Goal: Navigation & Orientation: Find specific page/section

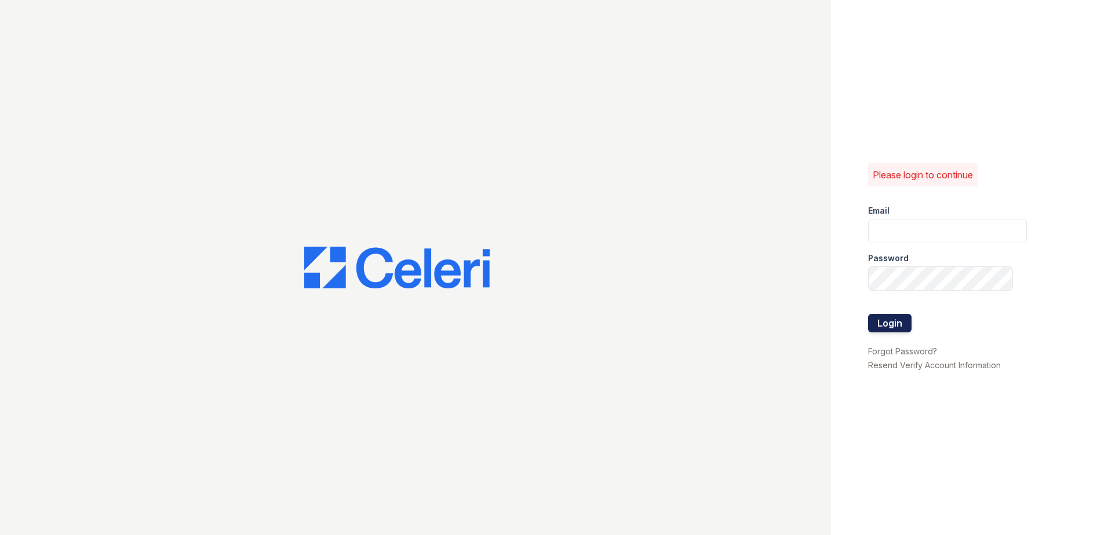
type input "renewnottingham@trinity-pm.com"
click at [897, 323] on button "Login" at bounding box center [889, 323] width 43 height 19
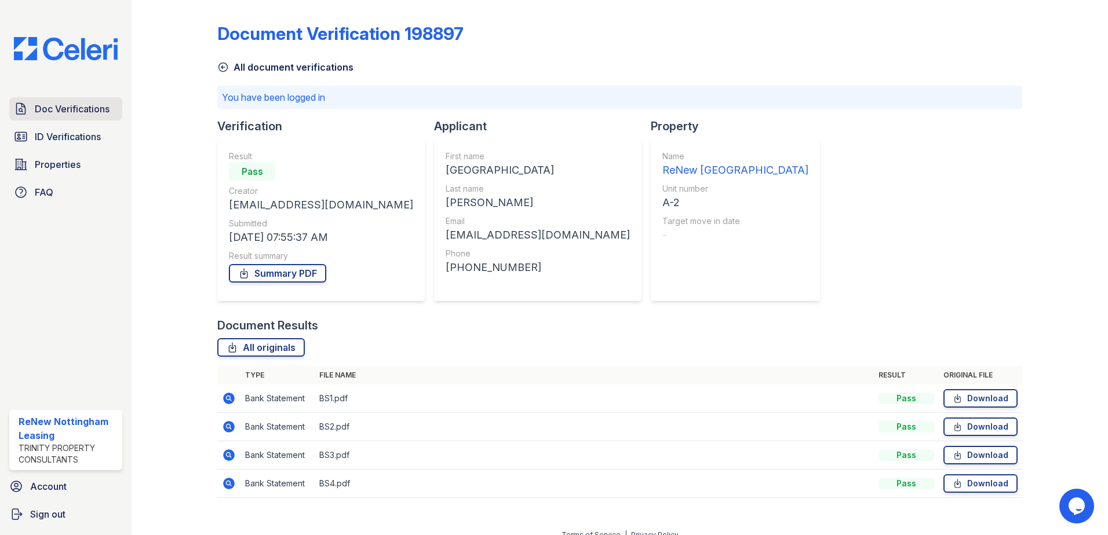
click at [70, 118] on link "Doc Verifications" at bounding box center [65, 108] width 113 height 23
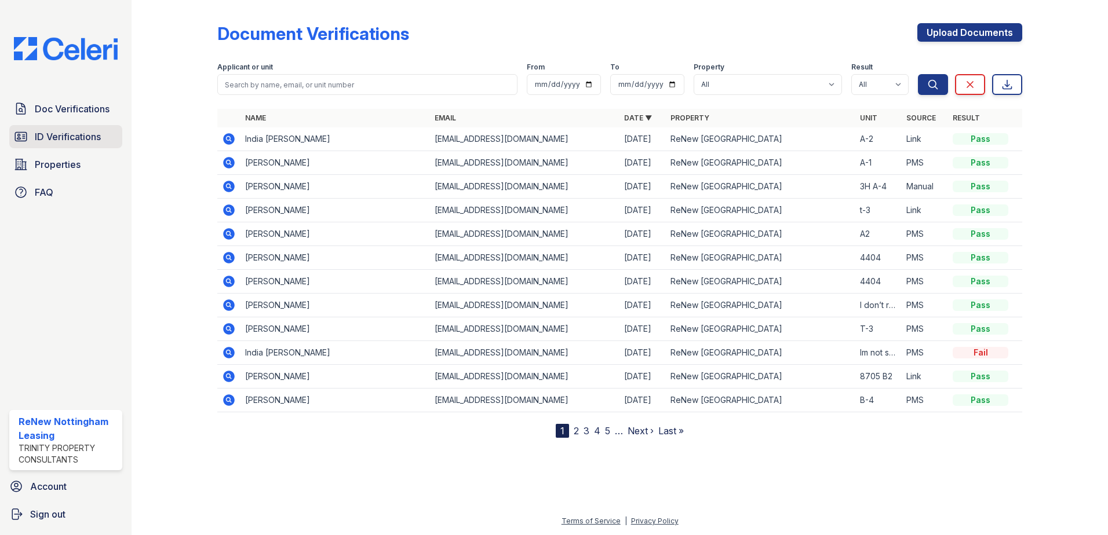
click at [71, 141] on span "ID Verifications" at bounding box center [68, 137] width 66 height 14
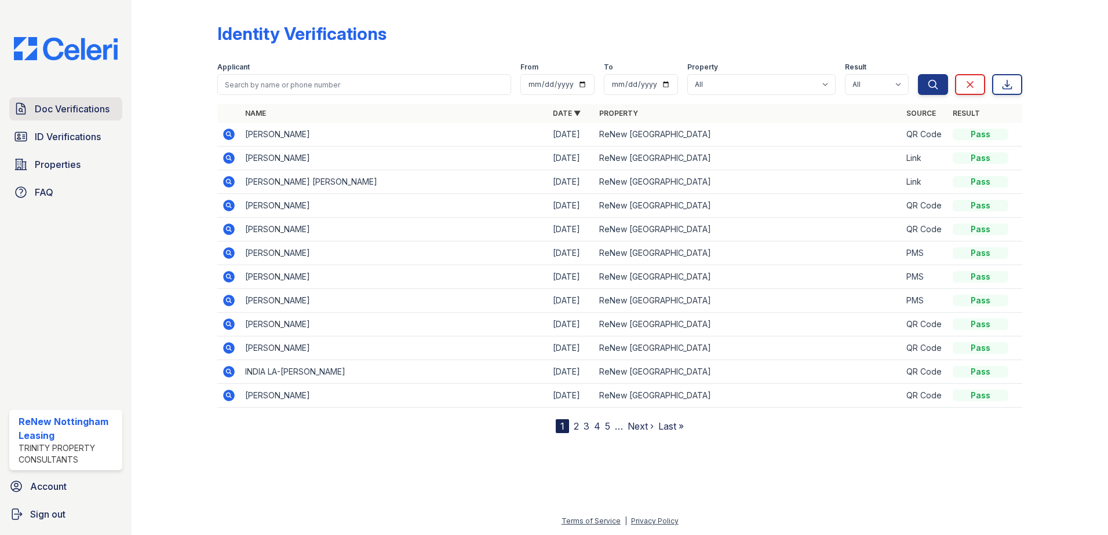
click at [61, 112] on span "Doc Verifications" at bounding box center [72, 109] width 75 height 14
